Goal: Navigation & Orientation: Find specific page/section

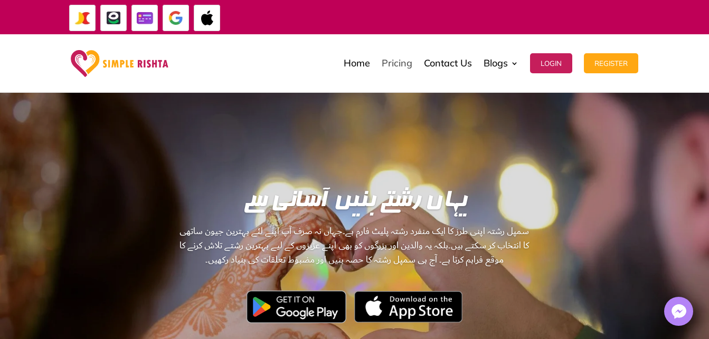
click at [404, 65] on link "Pricing" at bounding box center [396, 63] width 31 height 53
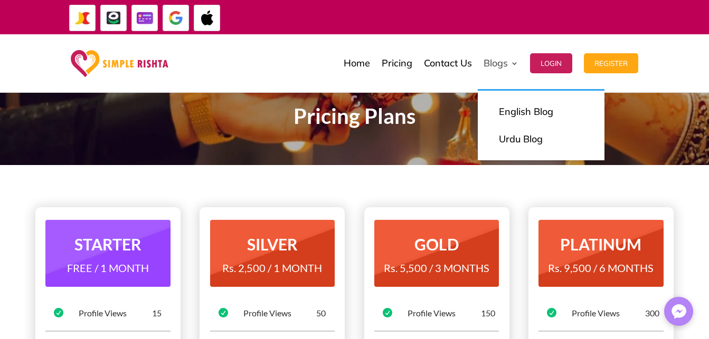
click at [508, 64] on link "Blogs" at bounding box center [500, 63] width 35 height 53
click at [514, 62] on link "Blogs" at bounding box center [500, 63] width 35 height 53
click at [522, 143] on link "Urdu Blog" at bounding box center [541, 139] width 106 height 21
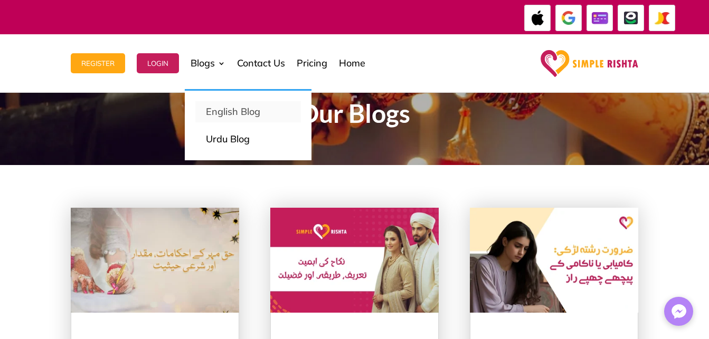
click at [225, 115] on p "English Blog" at bounding box center [248, 111] width 84 height 15
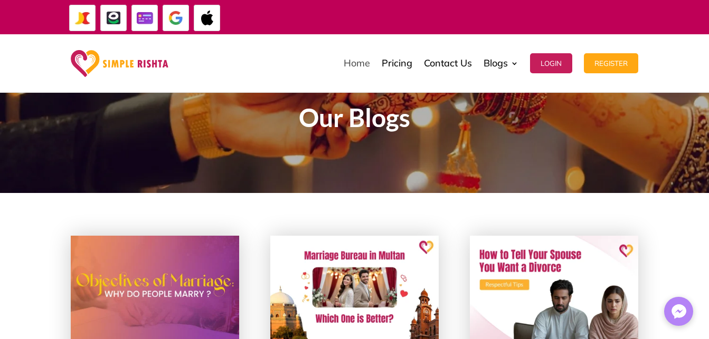
click at [352, 62] on link "Home" at bounding box center [356, 63] width 26 height 53
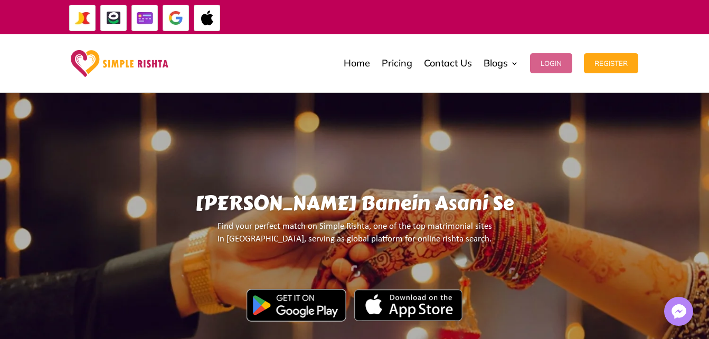
click at [556, 63] on button "Login" at bounding box center [551, 63] width 42 height 20
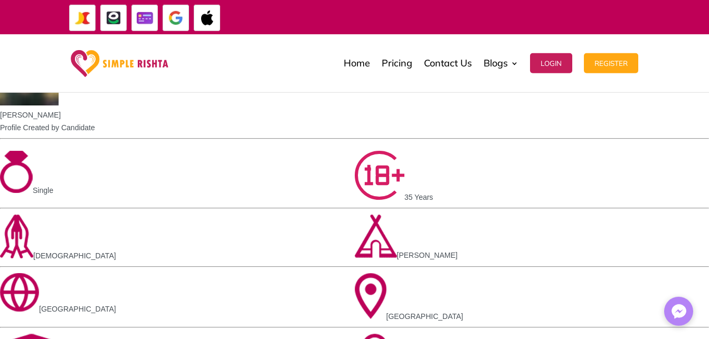
scroll to position [939, 0]
